Goal: Task Accomplishment & Management: Manage account settings

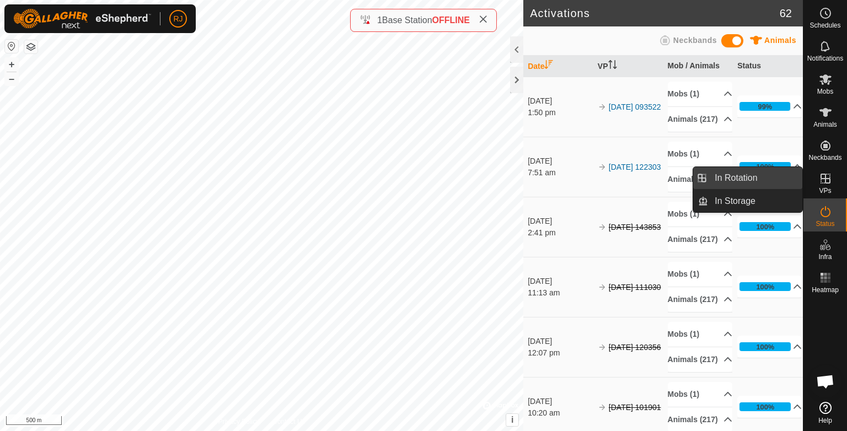
click at [733, 178] on link "In Rotation" at bounding box center [755, 178] width 94 height 22
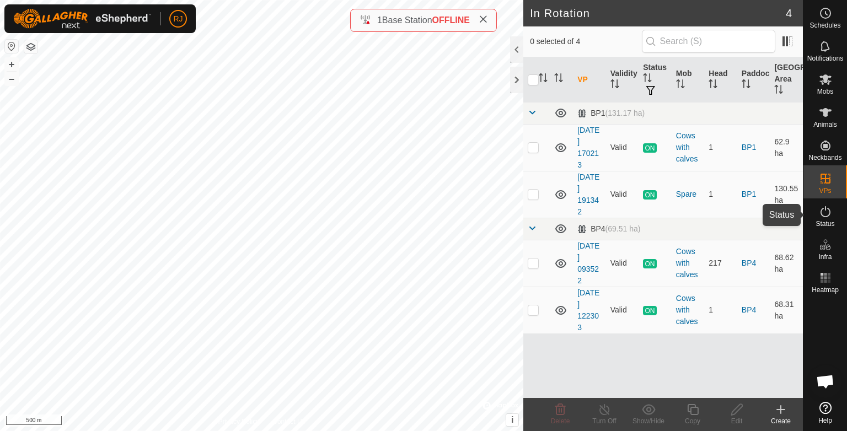
drag, startPoint x: 824, startPoint y: 213, endPoint x: 821, endPoint y: 220, distance: 7.4
click at [824, 213] on icon at bounding box center [825, 211] width 13 height 13
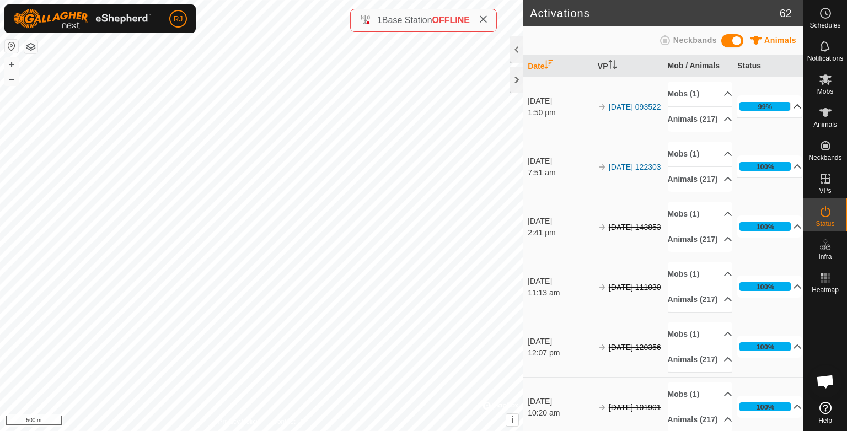
click at [781, 107] on p-accordion-header "99%" at bounding box center [770, 106] width 65 height 22
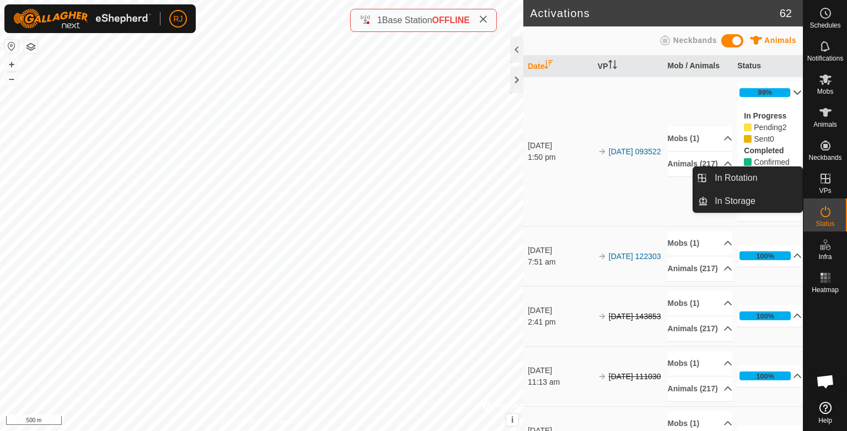
drag, startPoint x: 825, startPoint y: 194, endPoint x: 825, endPoint y: 179, distance: 15.4
click at [825, 179] on icon at bounding box center [826, 179] width 10 height 10
click at [731, 177] on link "In Rotation" at bounding box center [755, 178] width 94 height 22
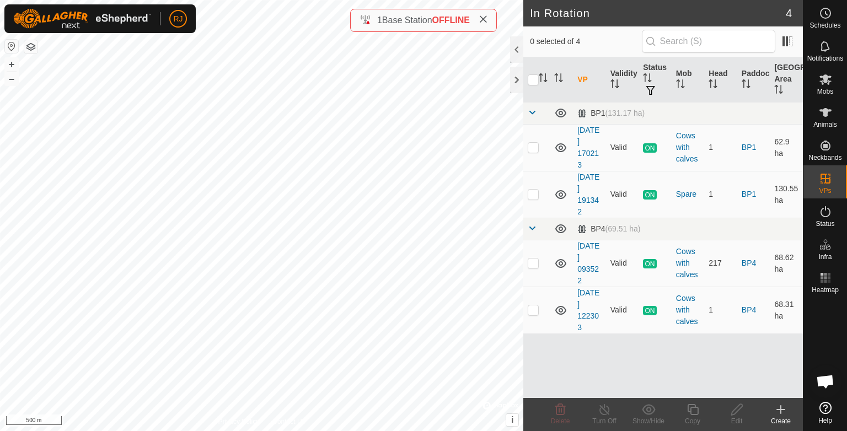
click at [780, 408] on icon at bounding box center [781, 409] width 13 height 13
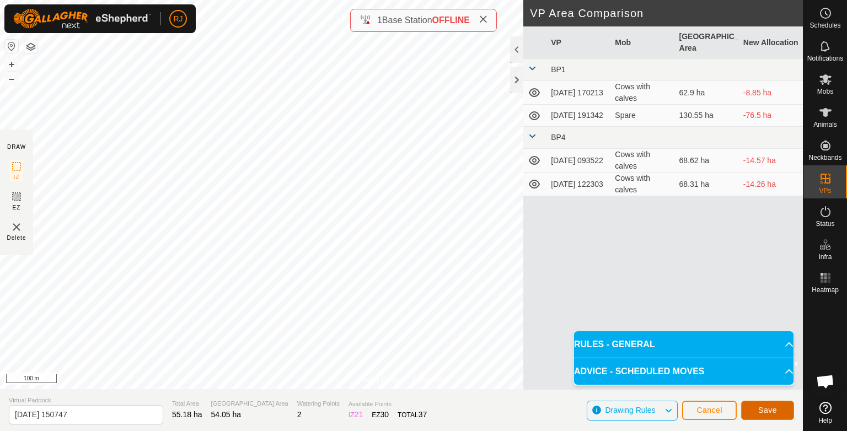
click at [771, 408] on span "Save" at bounding box center [768, 410] width 19 height 9
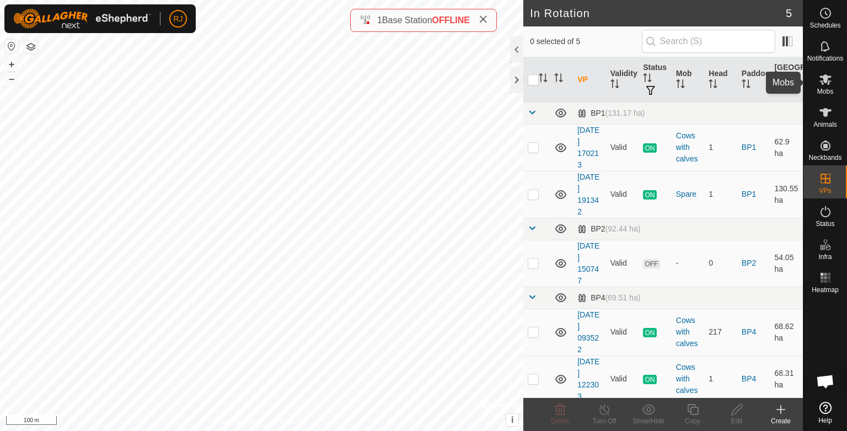
click at [823, 78] on icon at bounding box center [825, 79] width 13 height 13
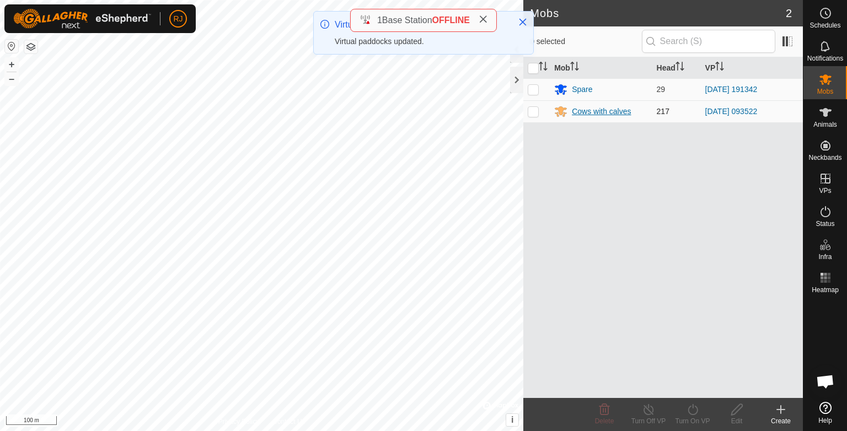
click at [594, 113] on div "Cows with calves" at bounding box center [601, 112] width 59 height 12
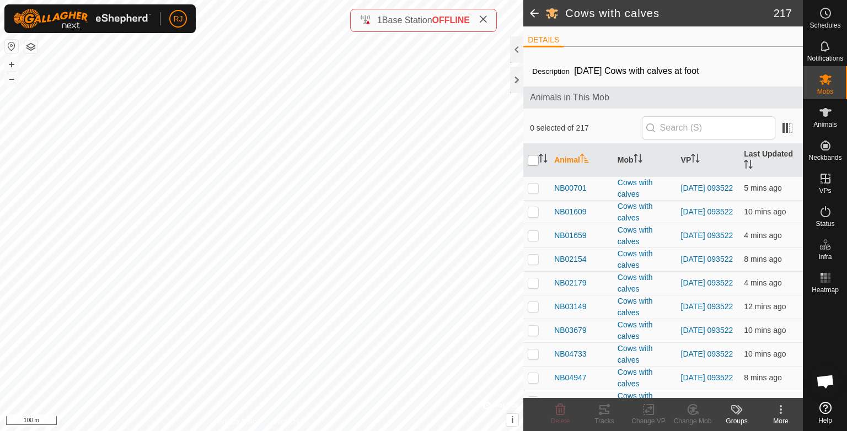
click at [532, 157] on input "checkbox" at bounding box center [533, 160] width 11 height 11
checkbox input "true"
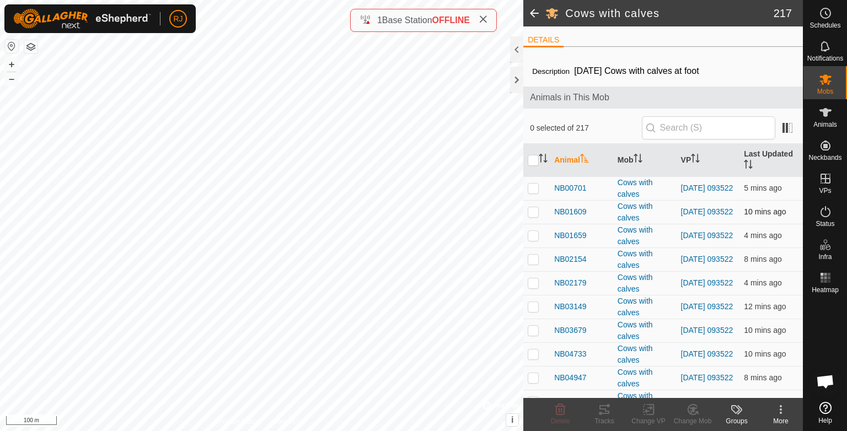
checkbox input "true"
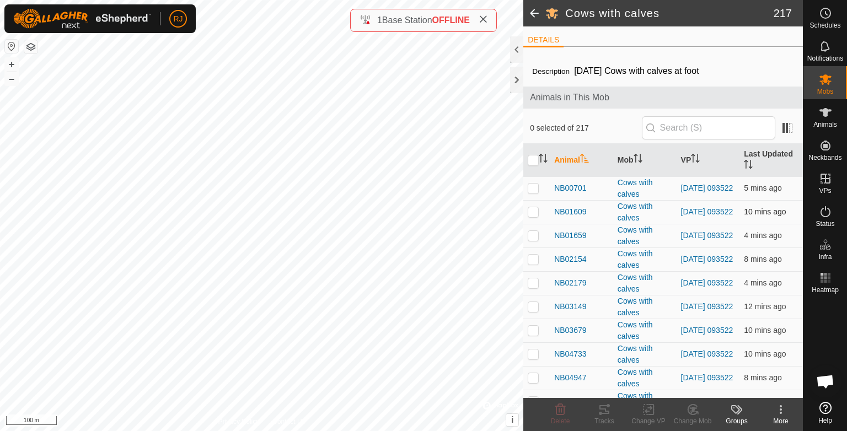
checkbox input "true"
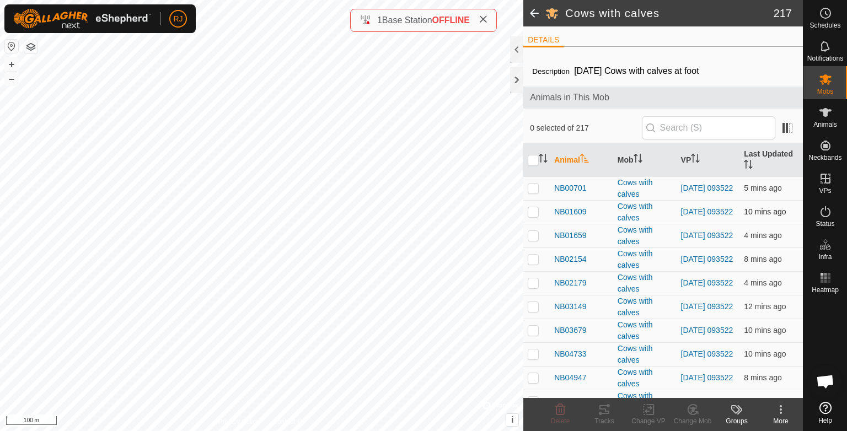
checkbox input "true"
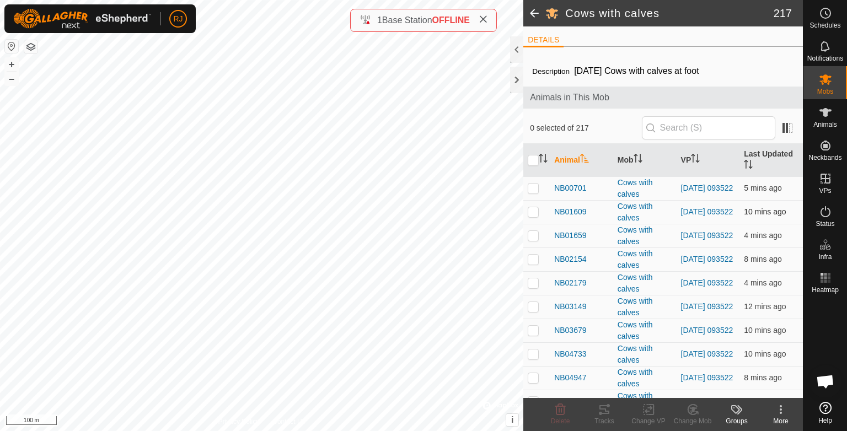
checkbox input "true"
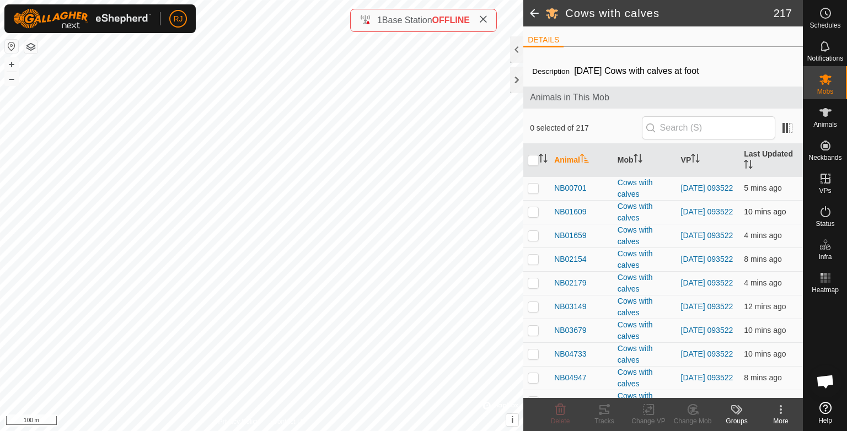
checkbox input "true"
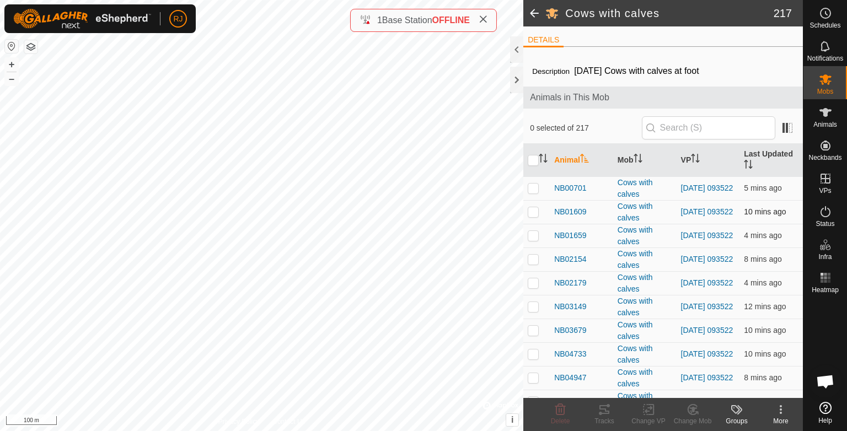
checkbox input "true"
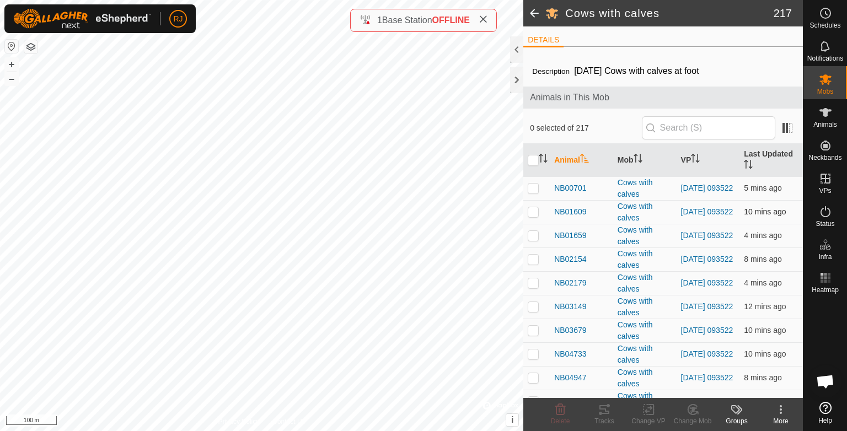
checkbox input "true"
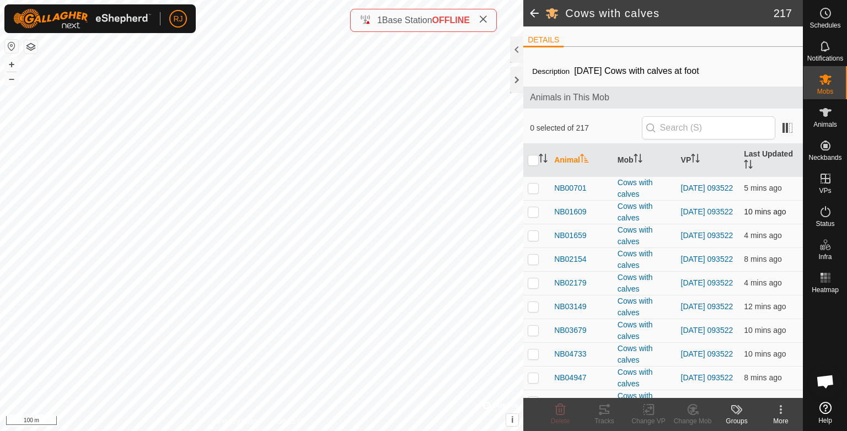
checkbox input "true"
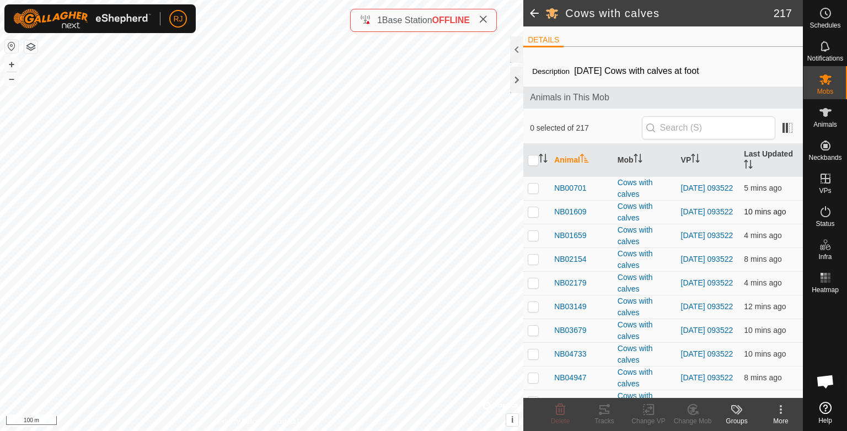
checkbox input "true"
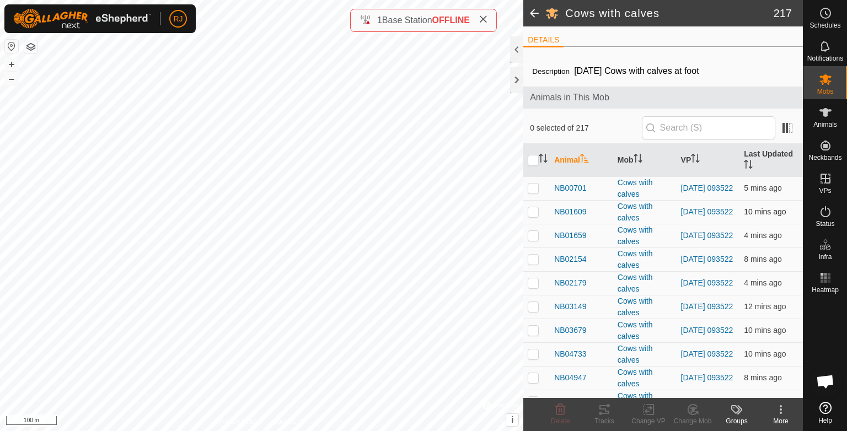
checkbox input "true"
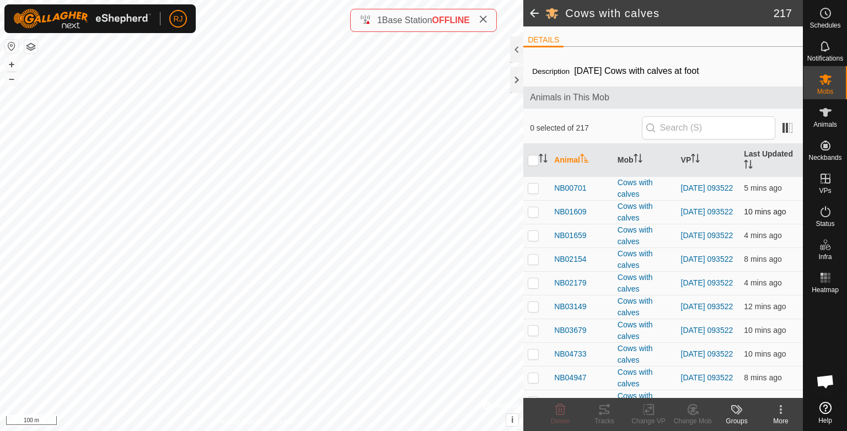
checkbox input "true"
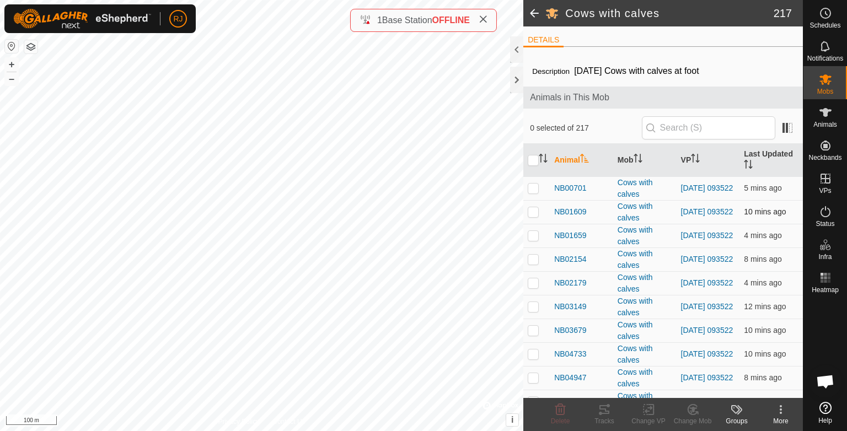
checkbox input "true"
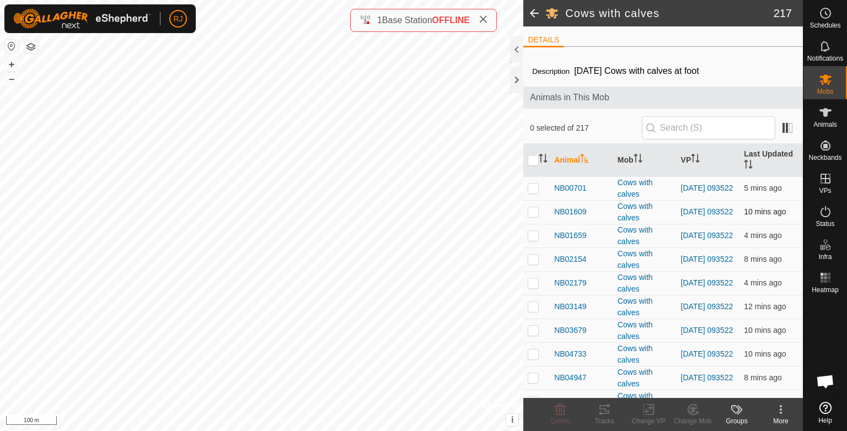
checkbox input "true"
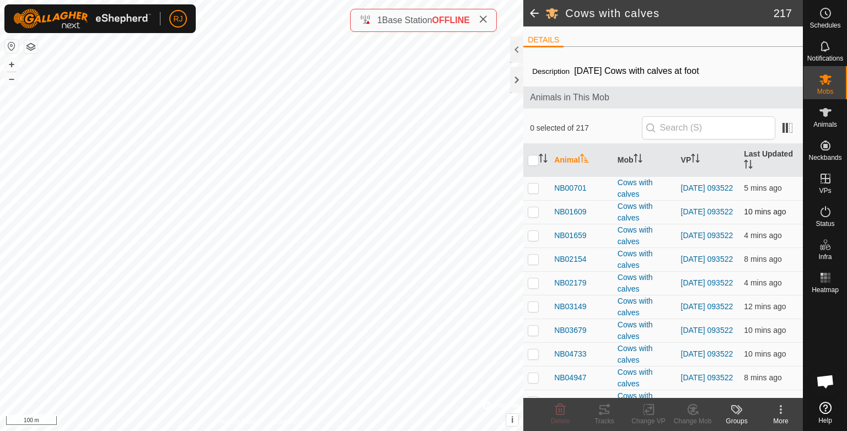
checkbox input "true"
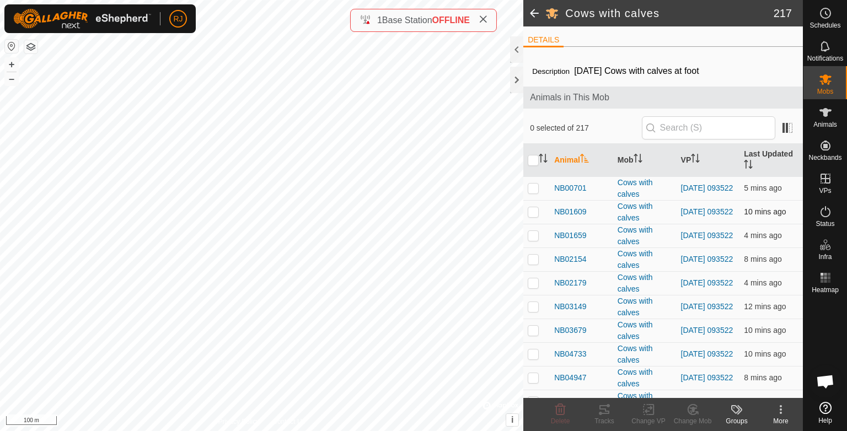
checkbox input "true"
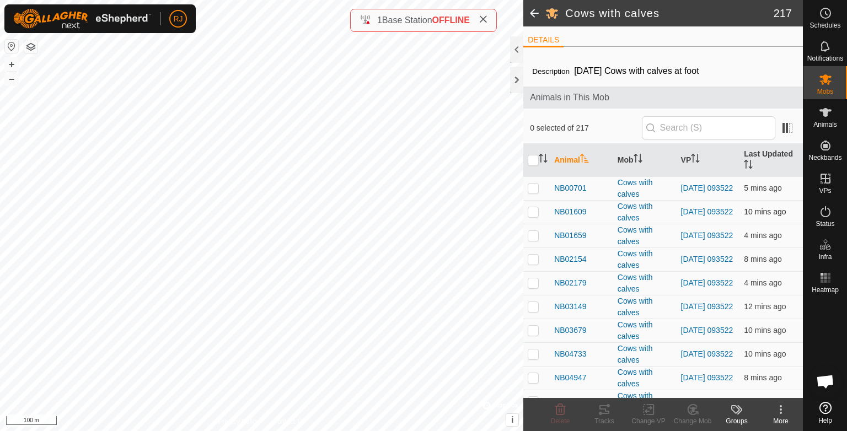
checkbox input "true"
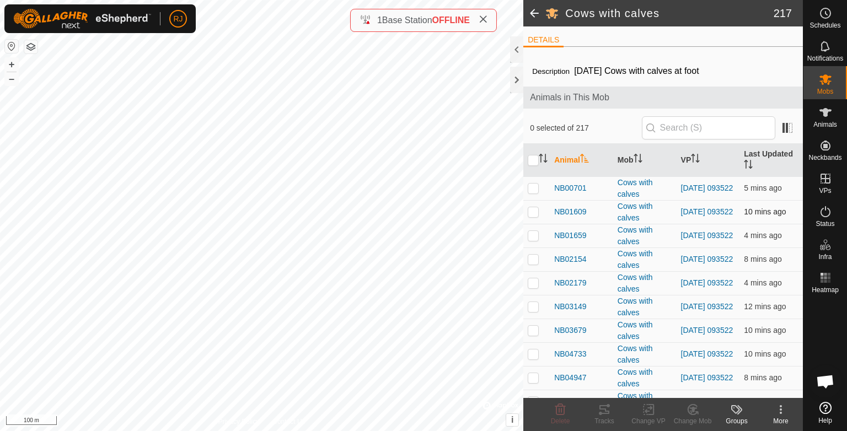
checkbox input "true"
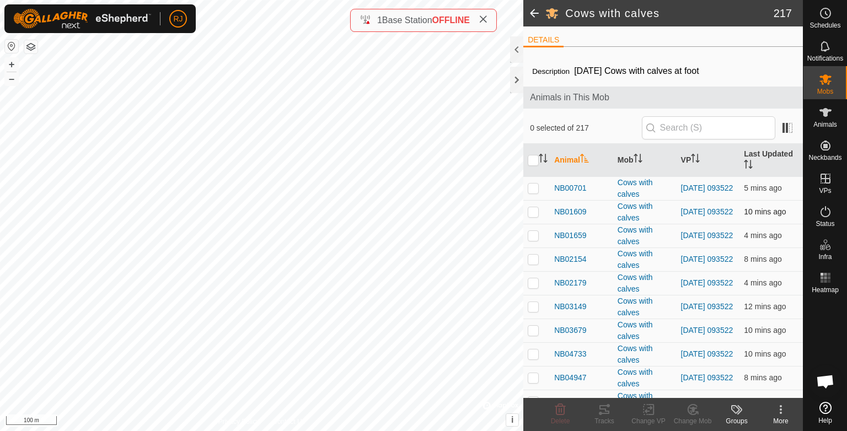
checkbox input "true"
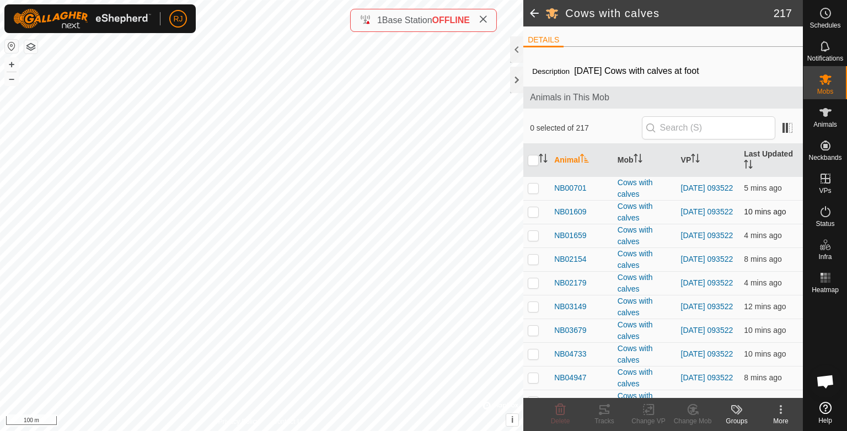
checkbox input "true"
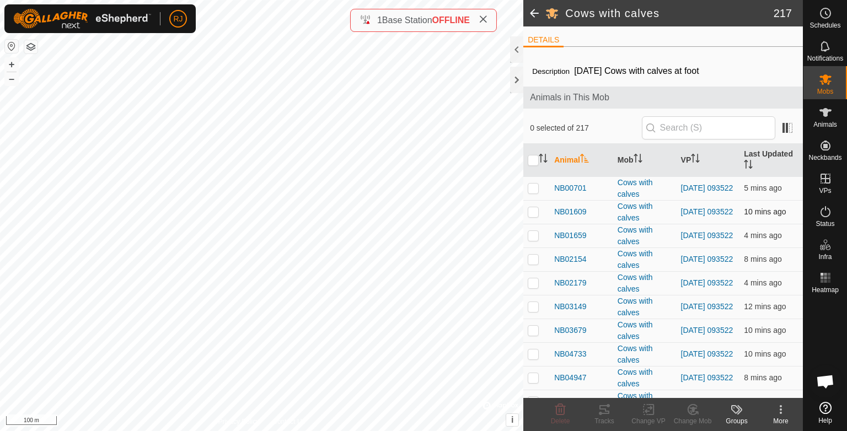
checkbox input "true"
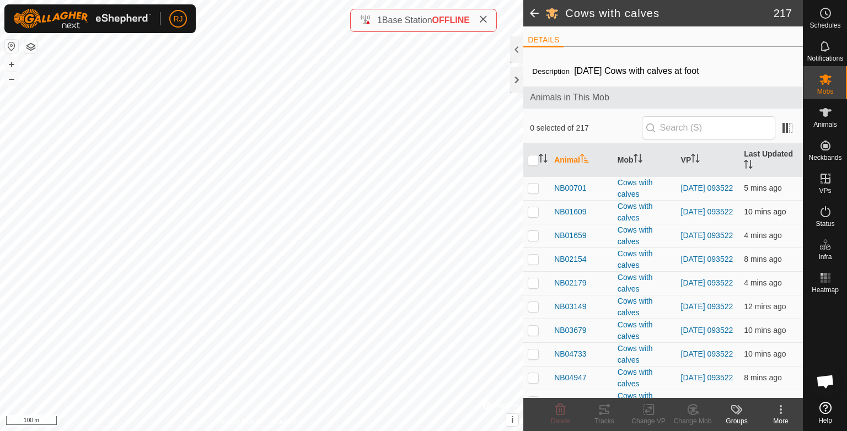
checkbox input "true"
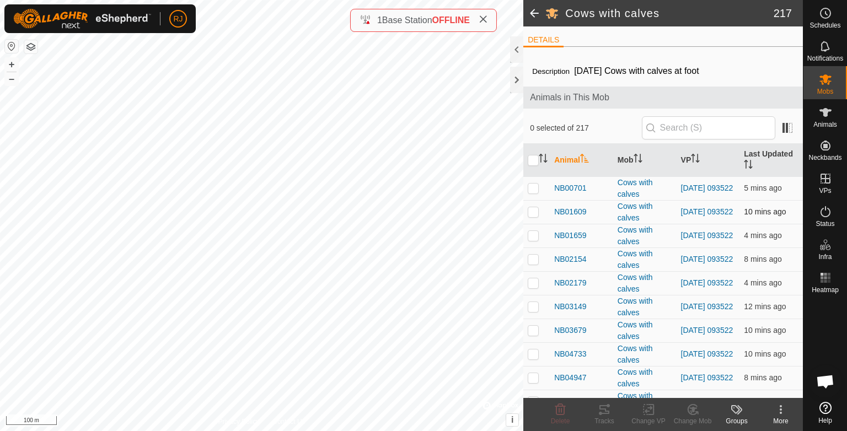
checkbox input "true"
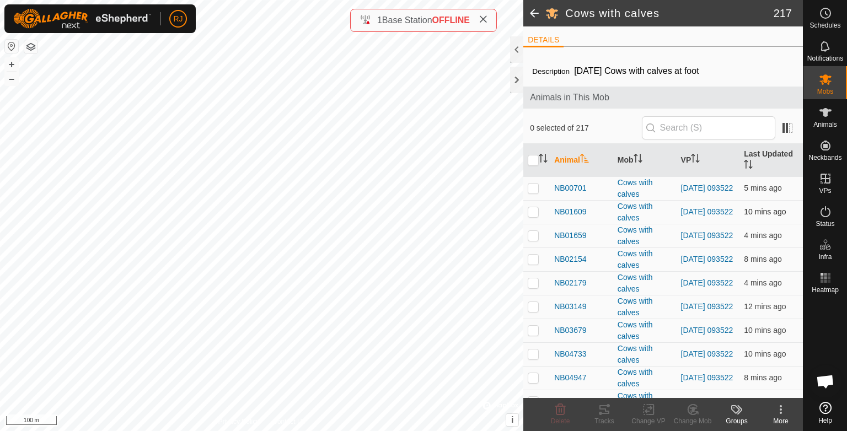
checkbox input "true"
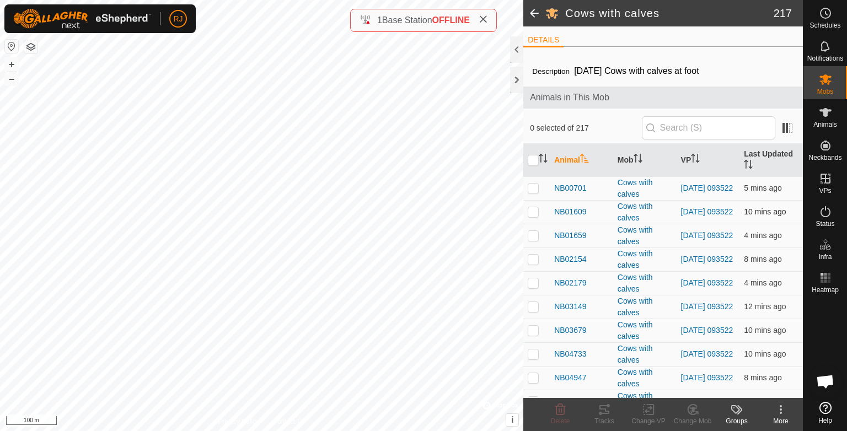
checkbox input "true"
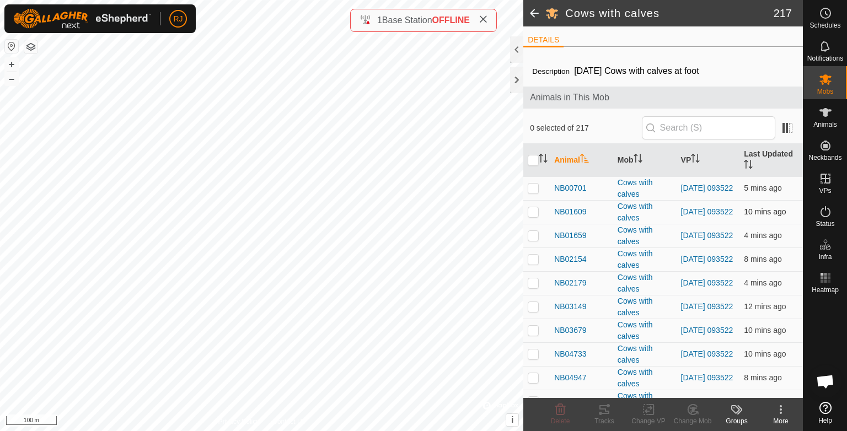
checkbox input "true"
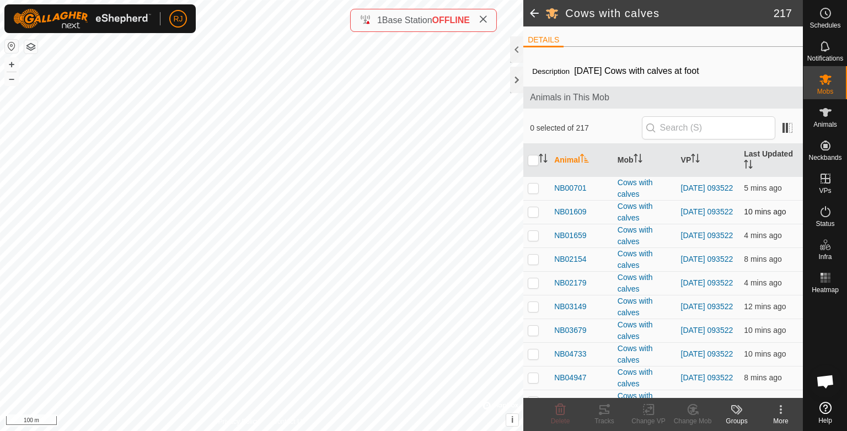
checkbox input "true"
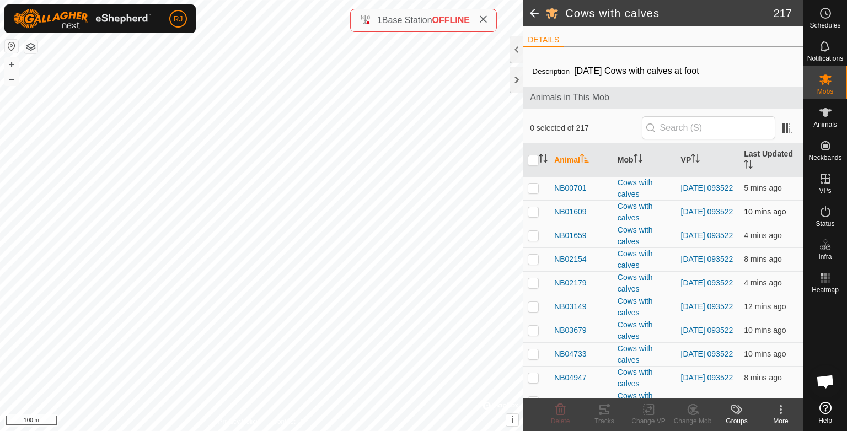
checkbox input "true"
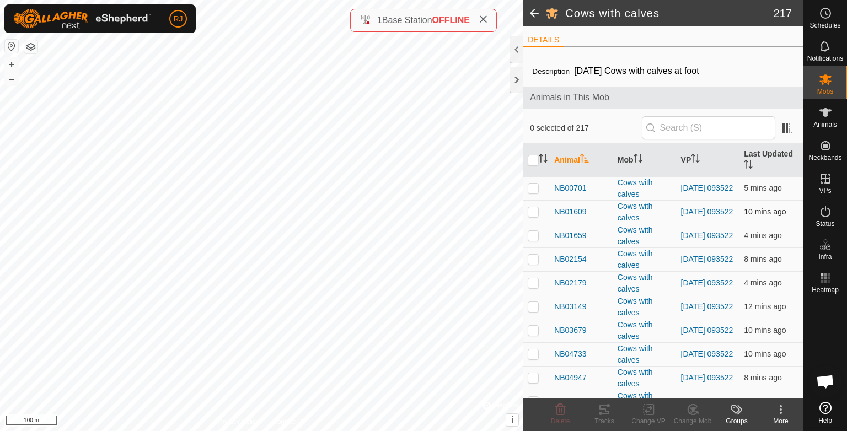
checkbox input "true"
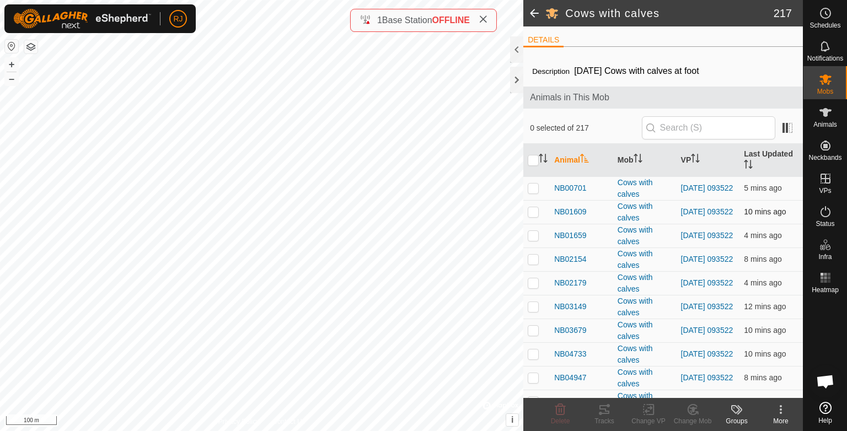
checkbox input "true"
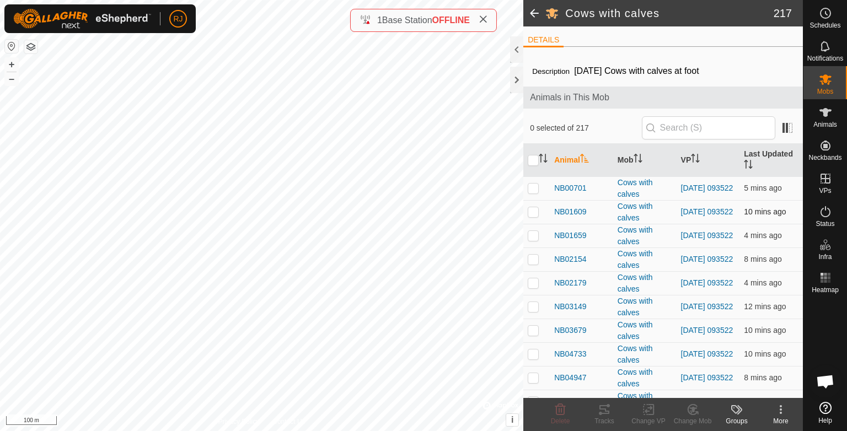
checkbox input "true"
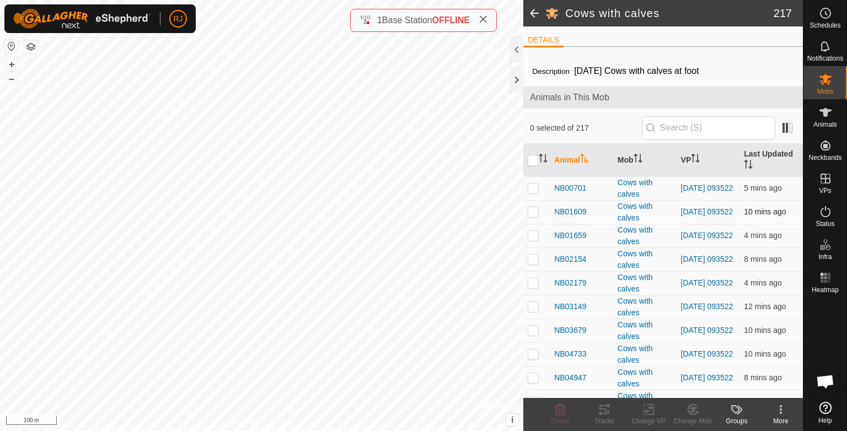
checkbox input "true"
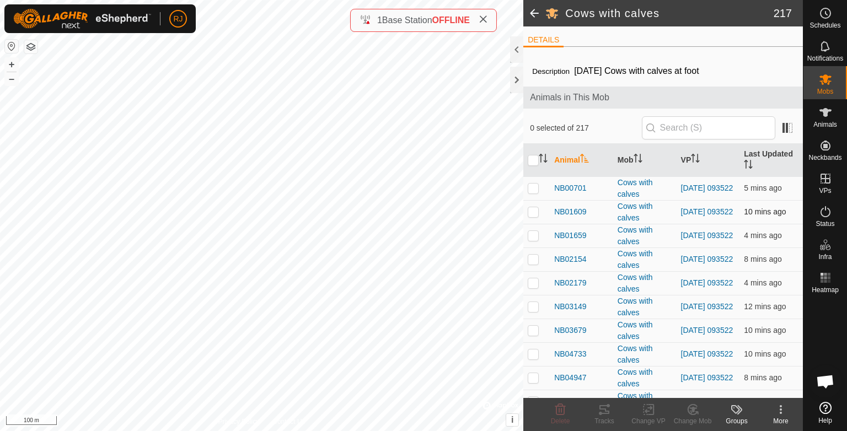
checkbox input "true"
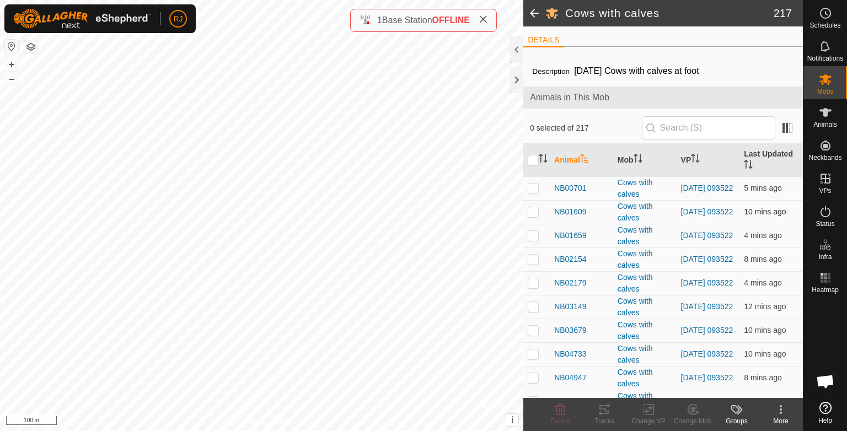
checkbox input "true"
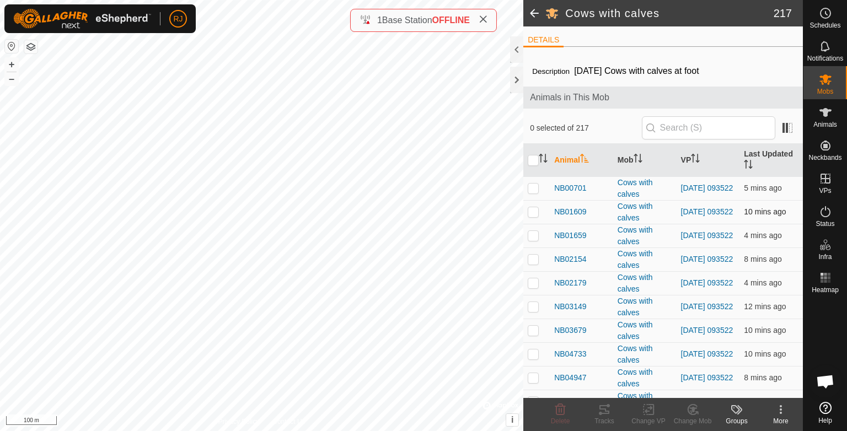
checkbox input "true"
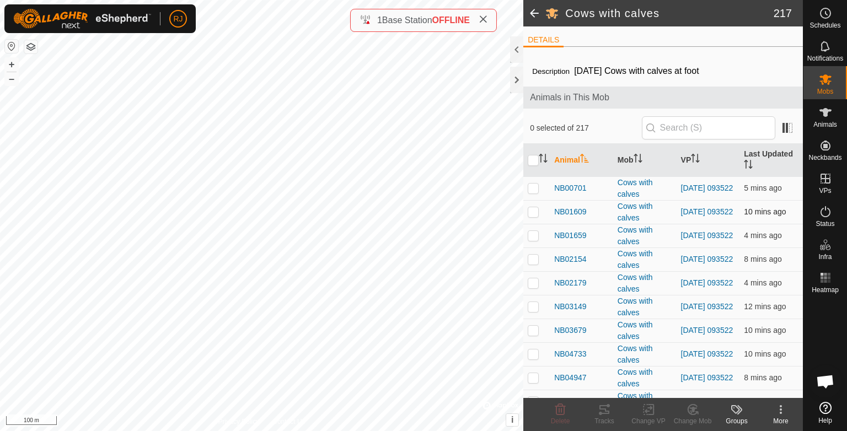
checkbox input "true"
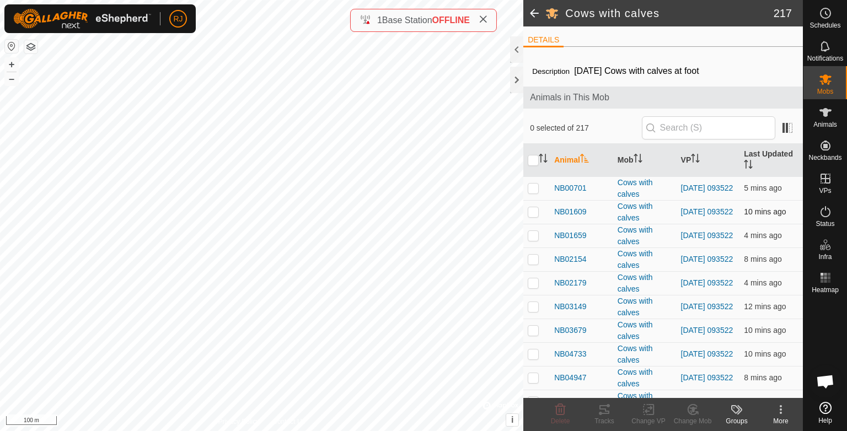
checkbox input "true"
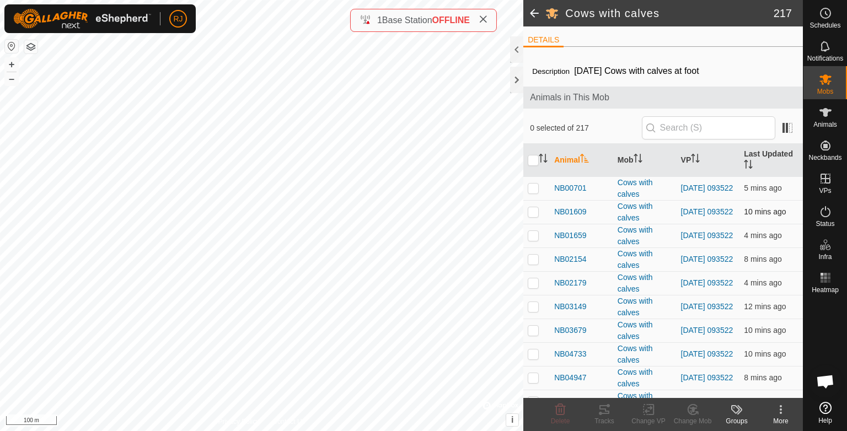
checkbox input "true"
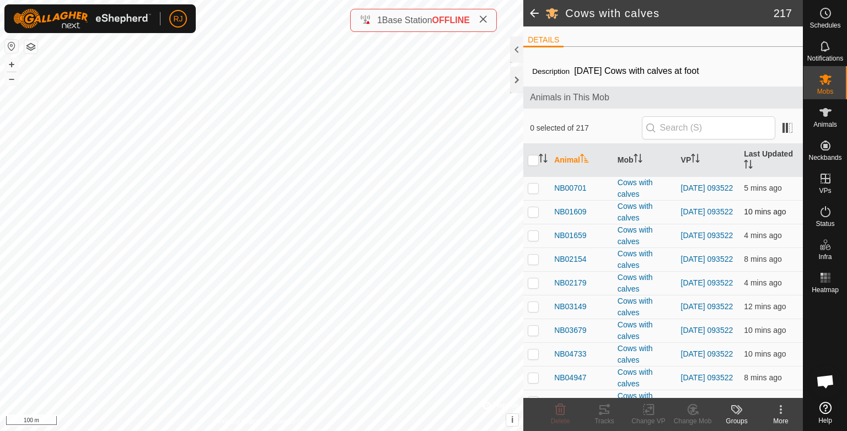
checkbox input "true"
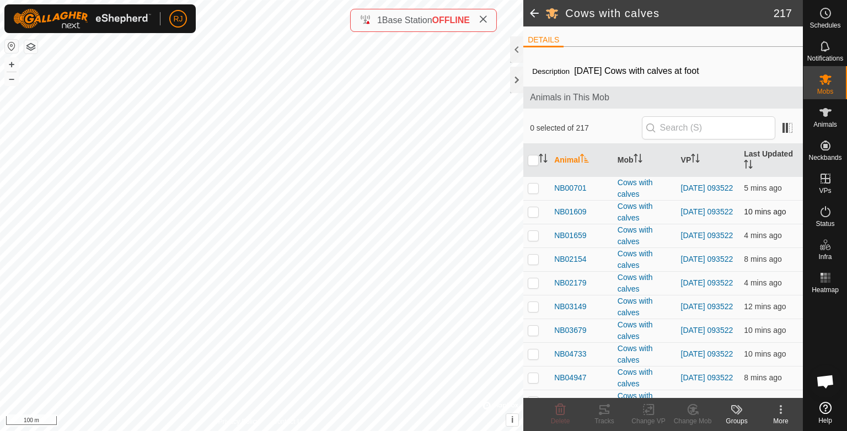
checkbox input "true"
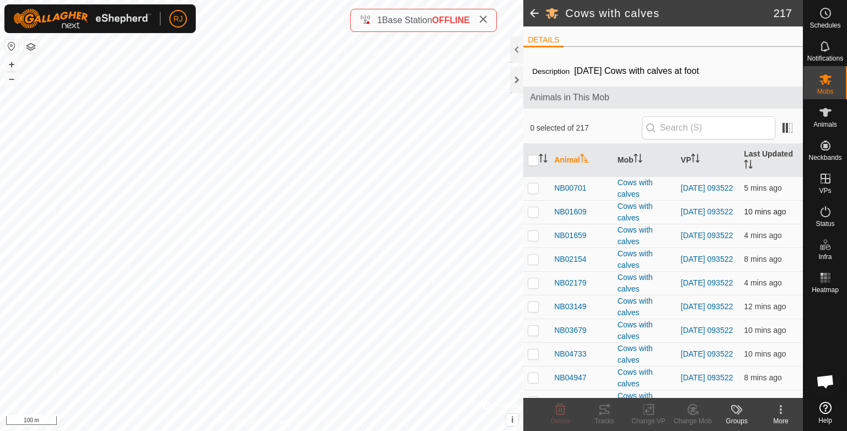
checkbox input "true"
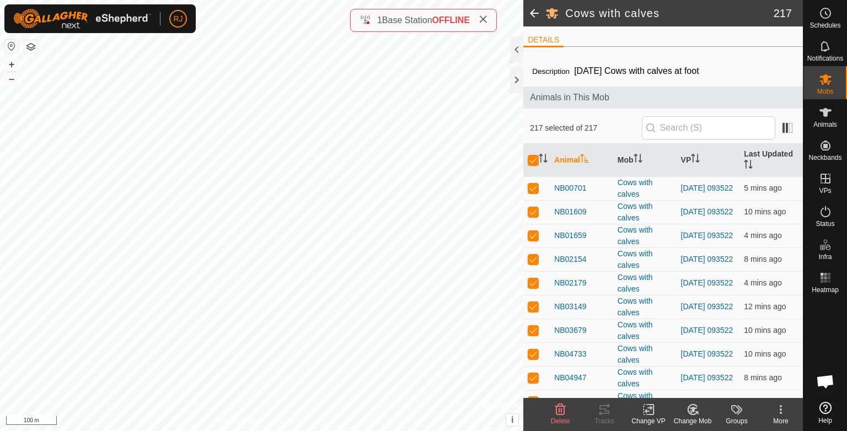
click at [645, 407] on icon at bounding box center [649, 409] width 14 height 13
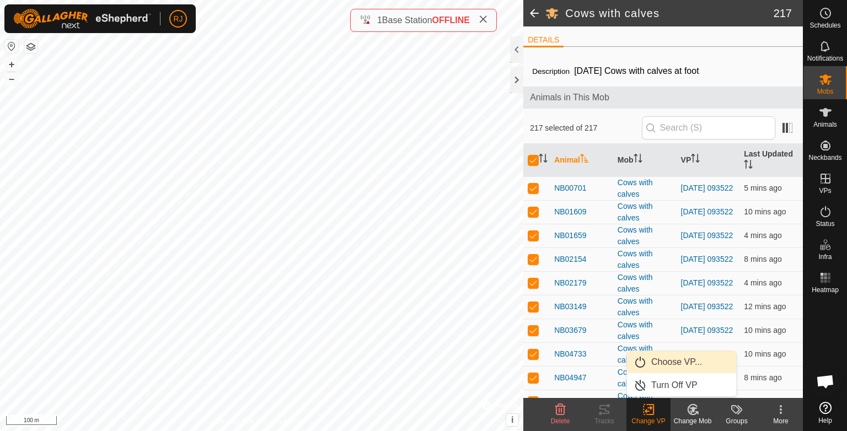
click at [660, 361] on link "Choose VP..." at bounding box center [681, 362] width 109 height 22
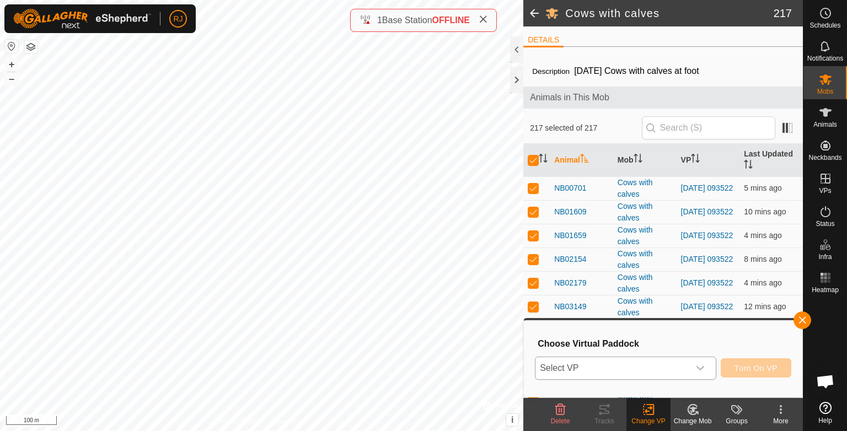
click at [586, 366] on span "Select VP" at bounding box center [613, 368] width 154 height 22
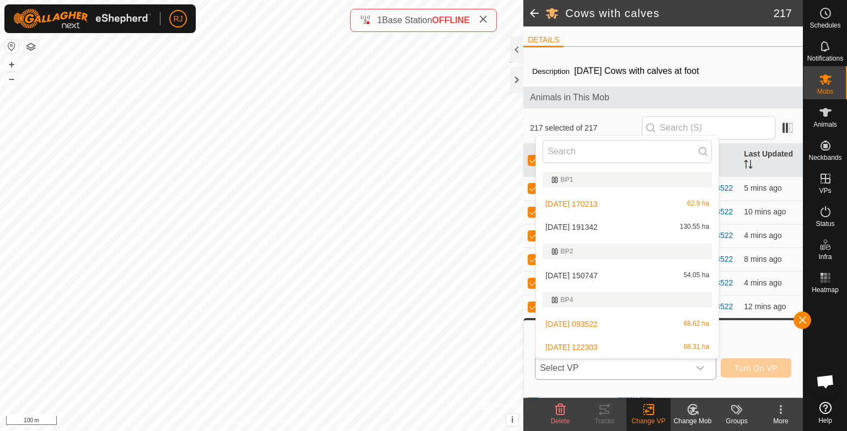
click at [567, 276] on li "[DATE] 150747 54.05 ha" at bounding box center [627, 276] width 183 height 22
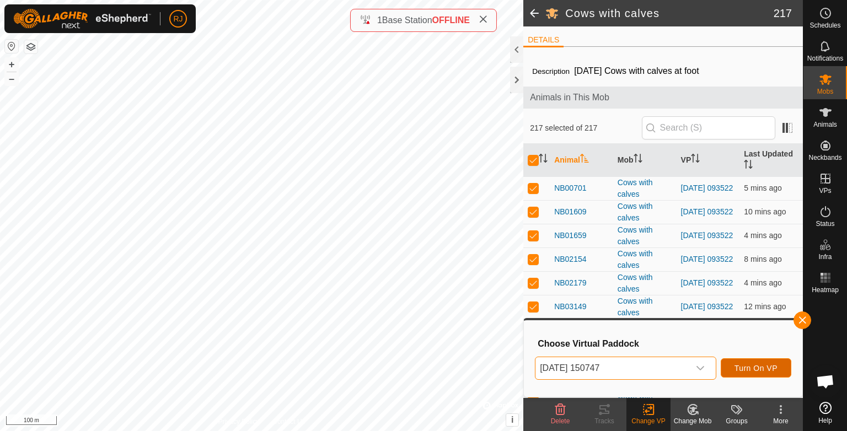
click at [753, 367] on span "Turn On VP" at bounding box center [756, 368] width 43 height 9
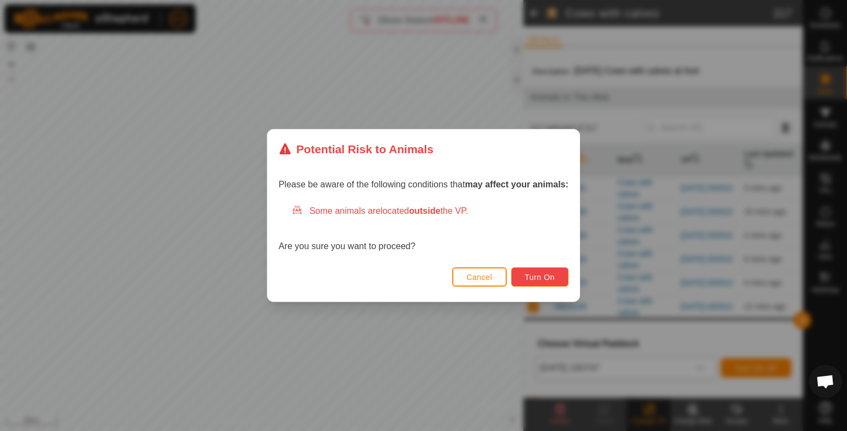
click at [531, 279] on span "Turn On" at bounding box center [540, 277] width 30 height 9
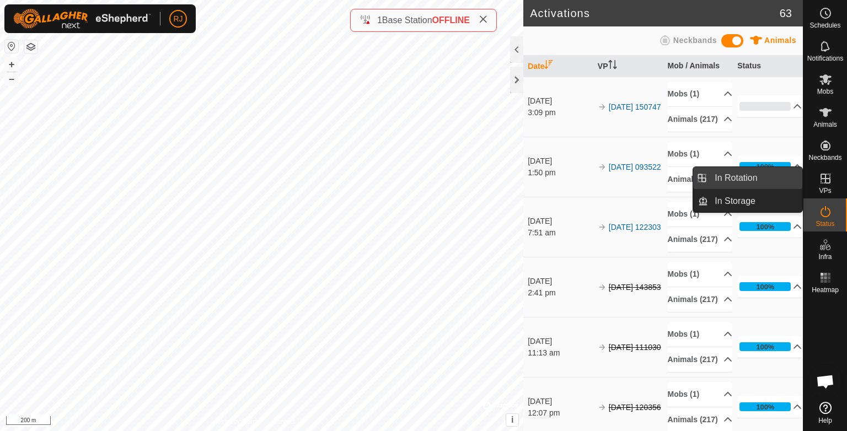
click at [729, 178] on link "In Rotation" at bounding box center [755, 178] width 94 height 22
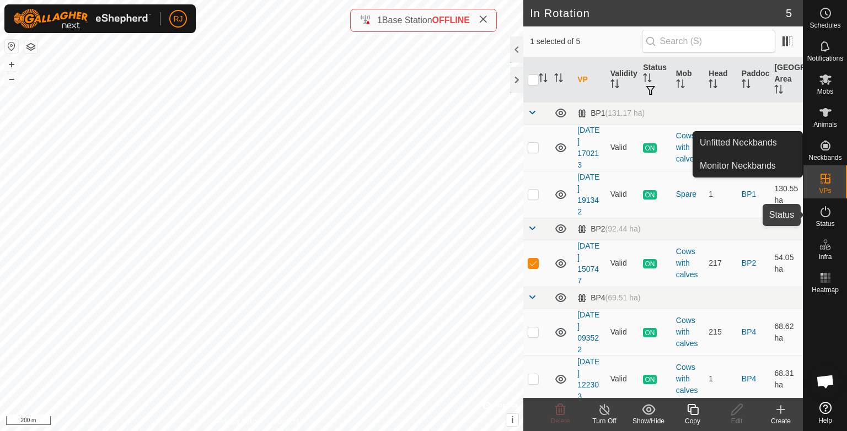
click at [827, 214] on icon at bounding box center [825, 211] width 13 height 13
